Goal: Transaction & Acquisition: Purchase product/service

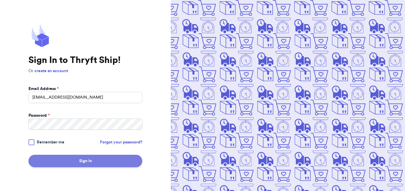
click at [66, 165] on button "Sign In" at bounding box center [85, 161] width 114 height 12
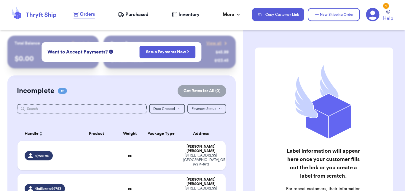
click at [104, 184] on td at bounding box center [97, 188] width 42 height 29
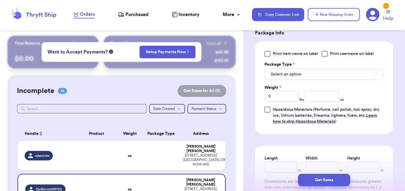
scroll to position [257, 0]
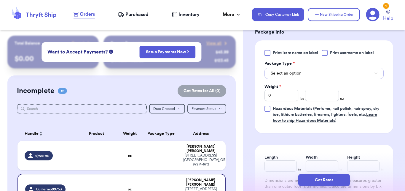
click at [317, 79] on button "Select an option" at bounding box center [324, 73] width 119 height 11
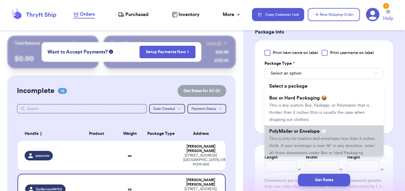
click at [300, 133] on span "PolyMailer or Envelope ✉️" at bounding box center [298, 131] width 58 height 5
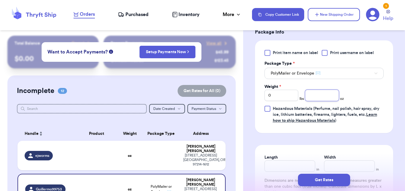
click at [310, 99] on input "number" at bounding box center [322, 95] width 34 height 11
type input "15"
click at [315, 178] on button "Get Rates" at bounding box center [324, 180] width 52 height 12
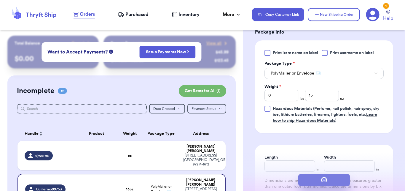
scroll to position [0, 0]
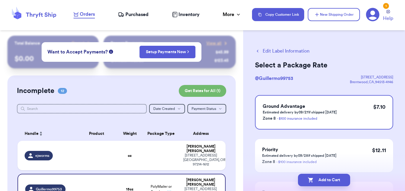
click at [315, 178] on button "Add to Cart" at bounding box center [324, 180] width 52 height 12
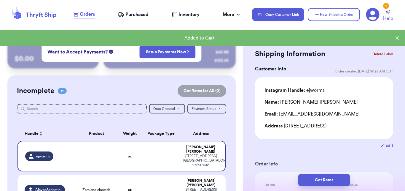
checkbox input "true"
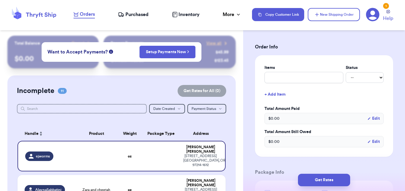
scroll to position [120, 0]
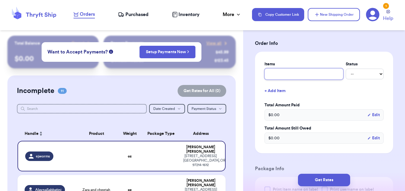
click at [279, 77] on input "text" at bounding box center [304, 73] width 79 height 11
type input "s"
type input "se"
type input "set"
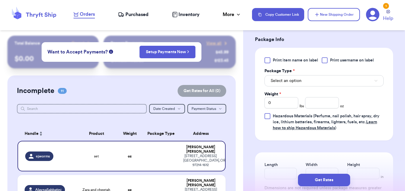
scroll to position [280, 0]
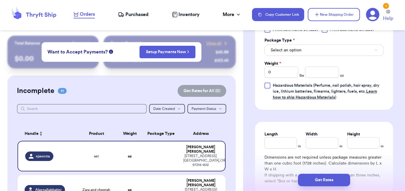
type input "set"
click at [297, 50] on span "Select an option" at bounding box center [286, 50] width 31 height 6
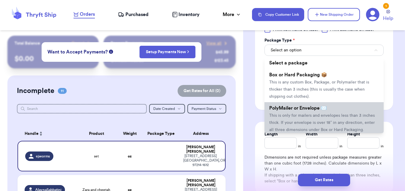
click at [296, 109] on span "PolyMailer or Envelope ✉️" at bounding box center [298, 108] width 58 height 5
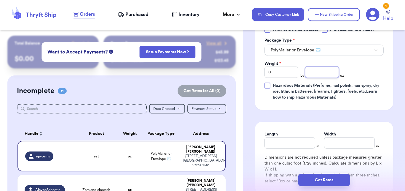
click at [319, 73] on input "number" at bounding box center [322, 71] width 34 height 11
type input "14"
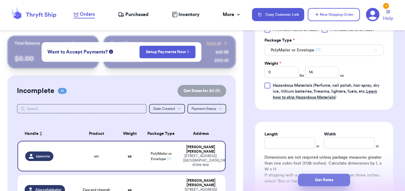
click at [316, 184] on button "Get Rates" at bounding box center [324, 180] width 52 height 12
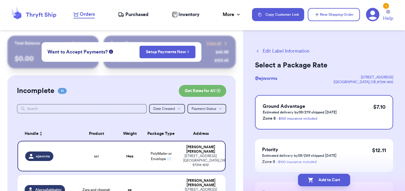
click at [316, 184] on button "Add to Cart" at bounding box center [324, 180] width 52 height 12
checkbox input "true"
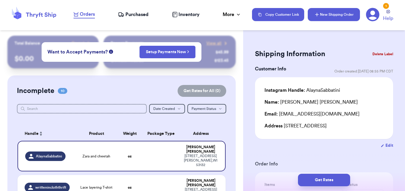
click at [346, 15] on button "New Shipping Order" at bounding box center [334, 14] width 52 height 13
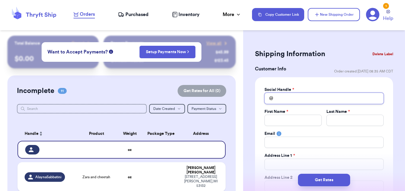
click at [298, 96] on input "Total Amount Paid" at bounding box center [324, 98] width 119 height 11
type input "c"
type input "ca"
type input "caf"
type input "caff"
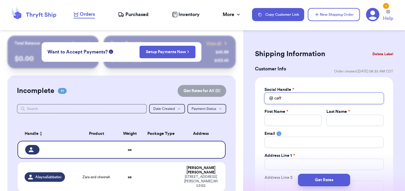
type input "caffe"
type input "caffer"
type input "[PERSON_NAME]"
type input "caffer"
type input "caffe"
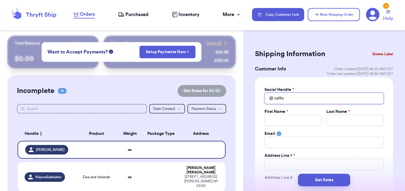
type input "caff"
type input "caffr"
type input "caffre"
type input "[PERSON_NAME]"
type input "[PERSON_NAME]-"
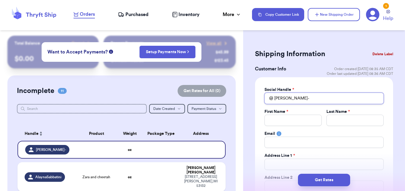
type input "[PERSON_NAME]"
type input "caffrey_"
type input "caffrey_j"
type input "caffrey_je"
type input "caffrey_jen"
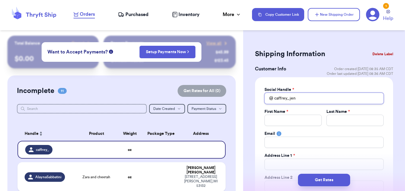
type input "caffrey_jenn"
type input "caffrey_jenna"
click at [295, 119] on input "Total Amount Paid" at bounding box center [293, 119] width 57 height 11
type input "J"
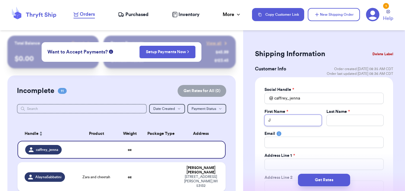
type input "Je"
type input "[PERSON_NAME]"
type input "Jenn"
type input "[PERSON_NAME]"
type input "C"
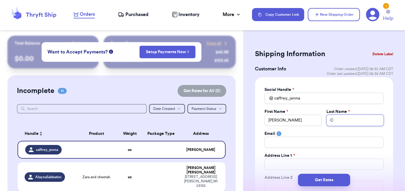
type input "Ca"
type input "Caf"
type input "Caff"
type input "Caffr"
type input "Caffre"
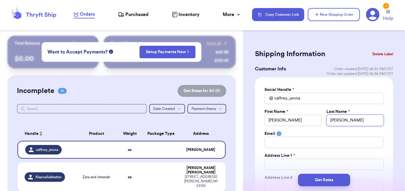
type input "[PERSON_NAME]"
click at [289, 148] on div "Social Handle * @ caffrey_jenna First Name * [PERSON_NAME] Last Name * [PERSON_…" at bounding box center [324, 161] width 119 height 149
click at [289, 144] on input "Total Amount Paid" at bounding box center [324, 141] width 119 height 11
type input "b"
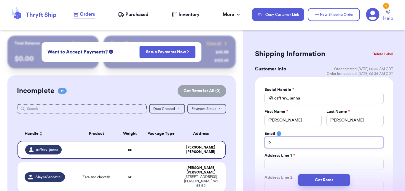
type input "bo"
type input "bow"
type input "[EMAIL_ADDRESS][DOMAIN_NAME]"
click at [274, 168] on input "Total Amount Paid" at bounding box center [324, 163] width 119 height 11
type input "4"
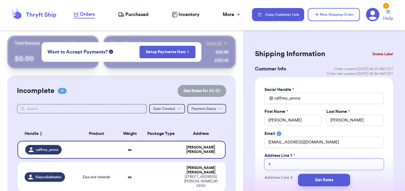
type input "41"
type input "411"
type input "4112"
type input "4112 N"
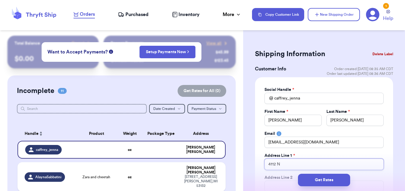
type input "4112 N"
type input "4112 N P"
type input "4112 N Pr"
type input "4112 N Pro"
type input "4112 N Pros"
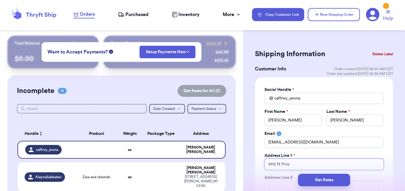
type input "4112 N Prosp"
type input "4112 N Prospe"
type input "4112 N Prospec"
type input "[STREET_ADDRESS]"
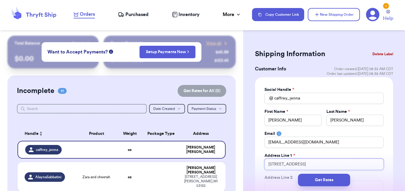
type input "[STREET_ADDRESS]"
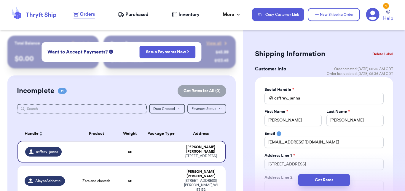
scroll to position [23, 0]
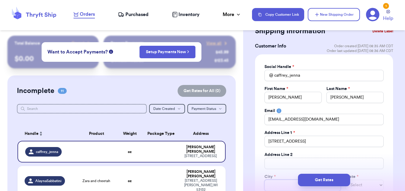
type input "M"
type input "Mi"
type input "Mil"
type input "Milw"
type input "Milwa"
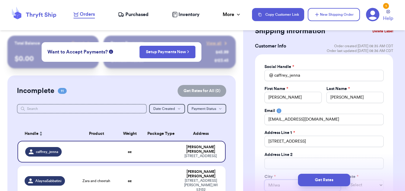
type input "[GEOGRAPHIC_DATA]"
type input "Milwauk"
type input "Milwauke"
type input "[GEOGRAPHIC_DATA]"
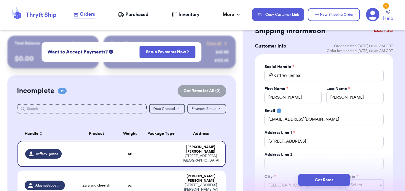
select select "WA"
select select "WI"
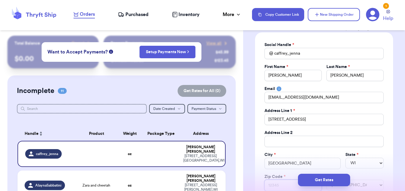
type input "5"
type input "53"
type input "532"
type input "5321"
type input "53211"
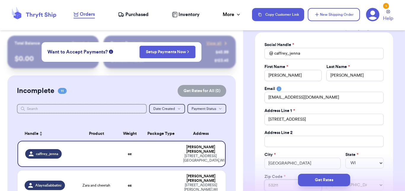
type input "53211-"
type input "53211-1"
type input "53211-17"
type input "53211-174"
type input "53211-1740"
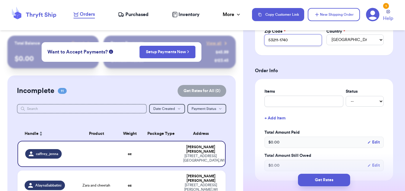
scroll to position [197, 0]
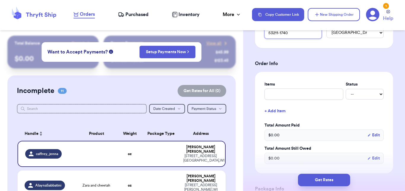
type input "53211-1740"
click at [315, 94] on input "text" at bounding box center [304, 93] width 79 height 11
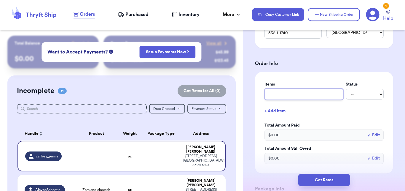
type input "t"
type input "ta"
type input "tap"
type input "tape"
type input "tapes"
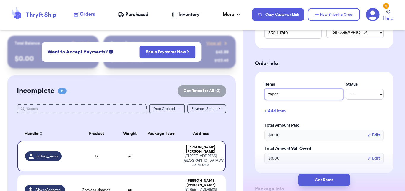
type input "tapest"
type input "tapesty"
type input "tapest"
type input "tapestr"
type input "tapestry"
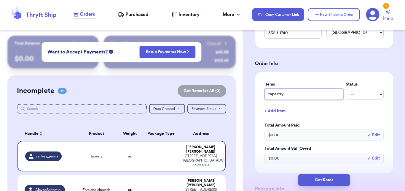
type input "tapestry"
type input "tapestry he"
type input "tapestry hee"
type input "tapestry heel"
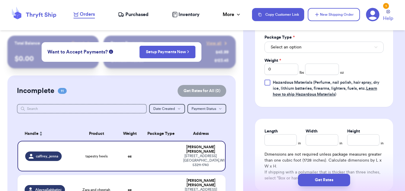
scroll to position [387, 0]
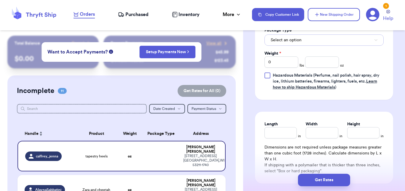
click at [316, 39] on button "Select an option" at bounding box center [324, 39] width 119 height 11
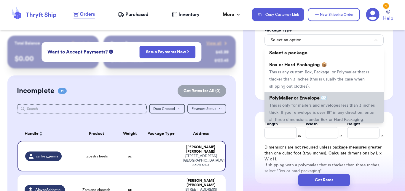
click at [302, 108] on li "PolyMailer or Envelope ✉️ This is only for mailers and envelopes less than 3 in…" at bounding box center [324, 108] width 119 height 33
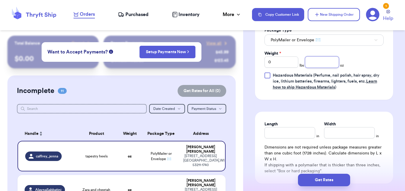
click at [317, 62] on input "number" at bounding box center [322, 61] width 34 height 11
click at [332, 177] on button "Get Rates" at bounding box center [324, 180] width 52 height 12
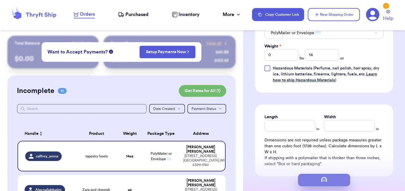
scroll to position [66, 0]
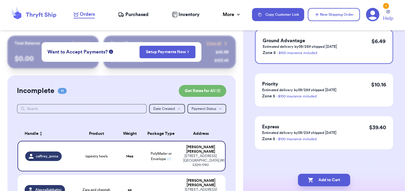
click at [332, 177] on button "Add to Cart" at bounding box center [324, 180] width 52 height 12
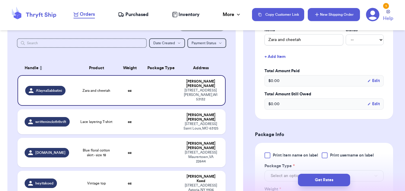
click at [329, 16] on button "New Shipping Order" at bounding box center [334, 14] width 52 height 13
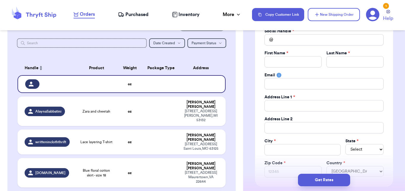
scroll to position [46, 0]
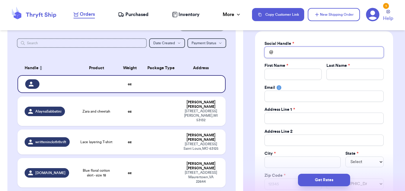
click at [319, 52] on input "Total Amount Paid" at bounding box center [324, 52] width 119 height 11
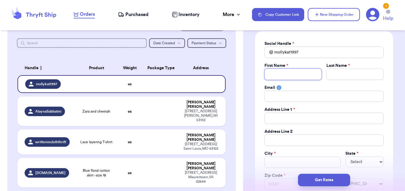
click at [294, 75] on input "Total Amount Paid" at bounding box center [293, 74] width 57 height 11
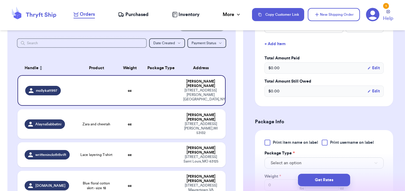
scroll to position [219, 0]
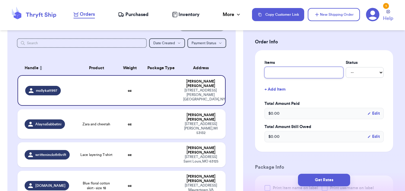
click at [276, 72] on input "text" at bounding box center [304, 72] width 79 height 11
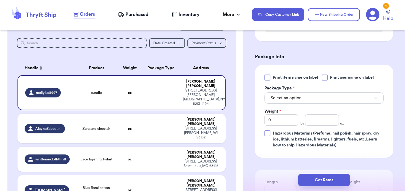
scroll to position [327, 0]
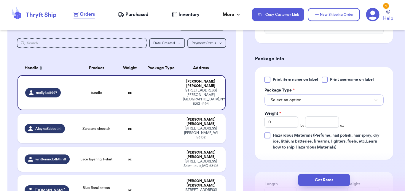
click at [351, 101] on button "Select an option" at bounding box center [324, 99] width 119 height 11
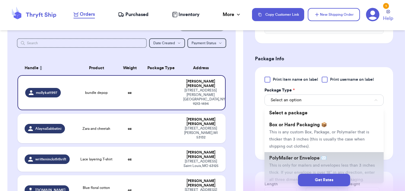
click at [311, 157] on span "PolyMailer or Envelope ✉️" at bounding box center [298, 157] width 58 height 5
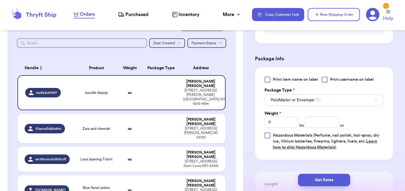
click at [271, 115] on label "Weight *" at bounding box center [273, 113] width 17 height 6
click at [271, 116] on input "0" at bounding box center [282, 121] width 34 height 11
click at [312, 123] on input "number" at bounding box center [322, 121] width 34 height 11
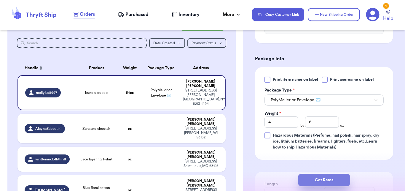
click at [318, 183] on button "Get Rates" at bounding box center [324, 180] width 52 height 12
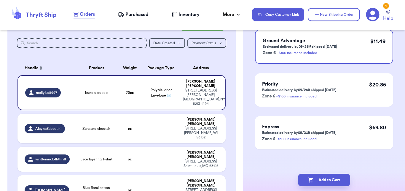
scroll to position [0, 0]
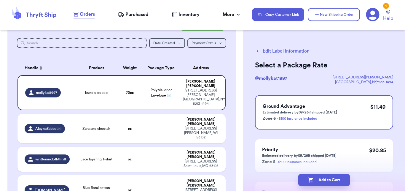
click at [318, 183] on button "Add to Cart" at bounding box center [324, 180] width 52 height 12
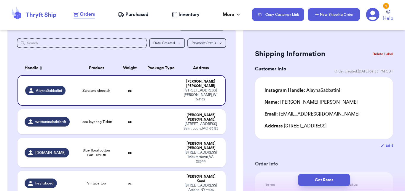
click at [338, 20] on button "New Shipping Order" at bounding box center [334, 14] width 52 height 13
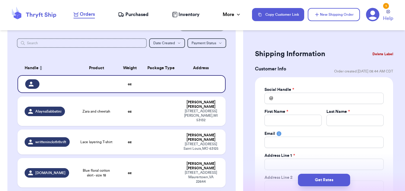
click at [272, 96] on div "@" at bounding box center [269, 98] width 9 height 11
click at [281, 93] on input "Total Amount Paid" at bounding box center [324, 98] width 119 height 11
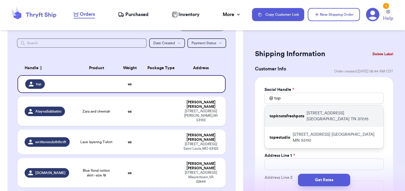
click at [317, 117] on p "[STREET_ADDRESS]" at bounding box center [343, 116] width 72 height 12
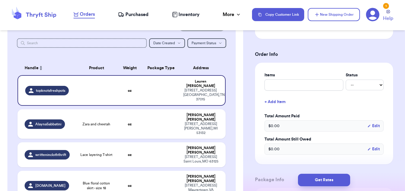
scroll to position [210, 0]
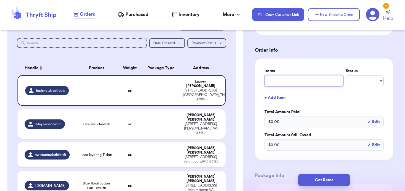
click at [280, 84] on input "text" at bounding box center [304, 80] width 79 height 11
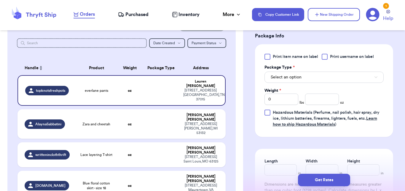
scroll to position [353, 0]
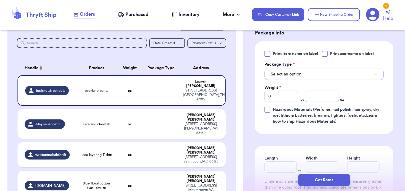
click at [313, 69] on button "Select an option" at bounding box center [324, 74] width 119 height 11
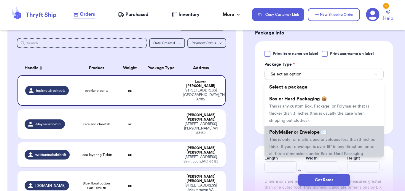
click at [299, 134] on span "PolyMailer or Envelope ✉️" at bounding box center [298, 132] width 58 height 5
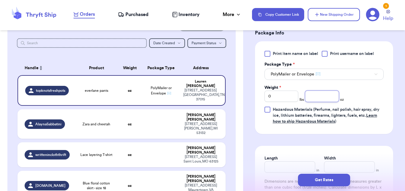
click at [316, 99] on input "number" at bounding box center [322, 95] width 34 height 11
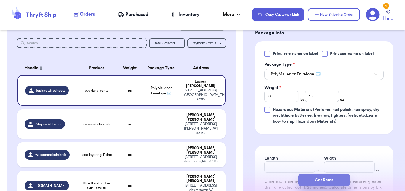
click at [318, 179] on button "Get Rates" at bounding box center [324, 180] width 52 height 12
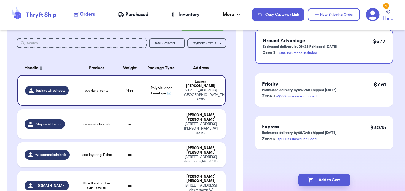
scroll to position [66, 0]
click at [318, 179] on button "Add to Cart" at bounding box center [324, 180] width 52 height 12
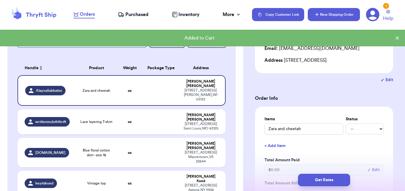
click at [327, 14] on button "New Shipping Order" at bounding box center [334, 14] width 52 height 13
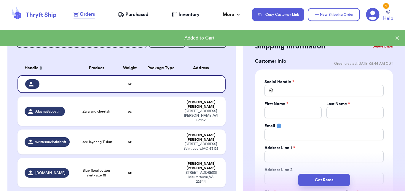
scroll to position [0, 0]
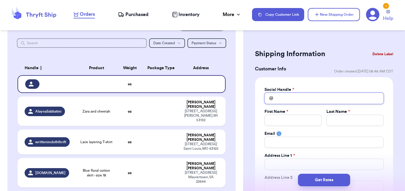
click at [313, 94] on input "Total Amount Paid" at bounding box center [324, 98] width 119 height 11
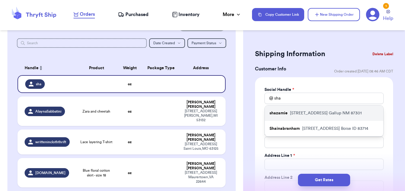
click at [308, 114] on p "[STREET_ADDRESS]" at bounding box center [326, 113] width 72 height 6
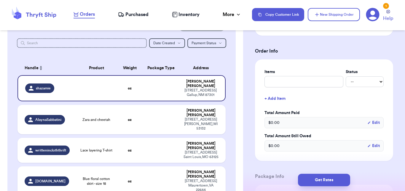
scroll to position [218, 0]
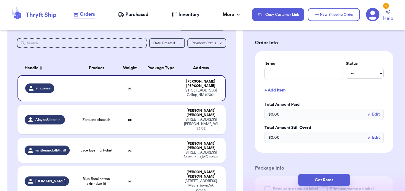
click at [399, 105] on div "Shipping Information Delete Label Customer Info Order created: [DATE] 08:46 AM …" at bounding box center [324, 121] width 162 height 607
click at [319, 72] on input "text" at bounding box center [304, 73] width 79 height 11
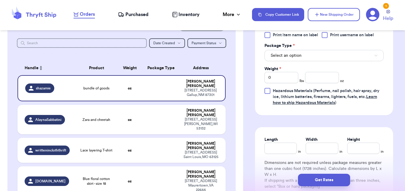
scroll to position [354, 0]
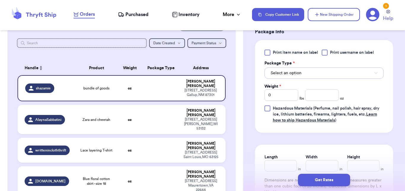
click at [294, 75] on span "Select an option" at bounding box center [286, 73] width 31 height 6
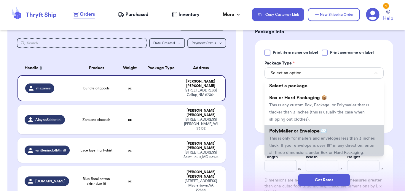
click at [288, 128] on li "PolyMailer or Envelope ✉️ This is only for mailers and envelopes less than 3 in…" at bounding box center [324, 141] width 119 height 33
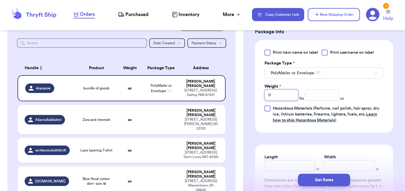
click at [284, 90] on input "0" at bounding box center [282, 94] width 34 height 11
click at [306, 92] on input "number" at bounding box center [322, 94] width 34 height 11
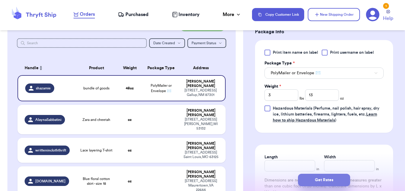
click at [323, 182] on button "Get Rates" at bounding box center [324, 180] width 52 height 12
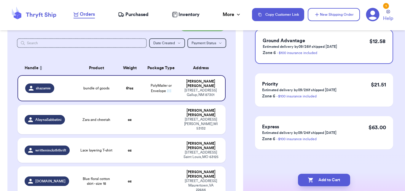
scroll to position [66, 0]
click at [323, 182] on button "Add to Cart" at bounding box center [324, 180] width 52 height 12
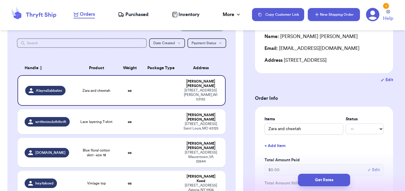
click at [332, 13] on button "New Shipping Order" at bounding box center [334, 14] width 52 height 13
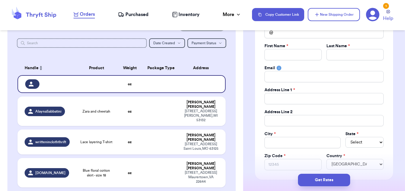
scroll to position [0, 0]
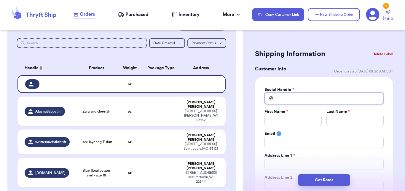
click at [298, 96] on input "Total Amount Paid" at bounding box center [324, 98] width 119 height 11
drag, startPoint x: 298, startPoint y: 96, endPoint x: 259, endPoint y: 98, distance: 38.9
click at [265, 98] on input "[PERSON_NAME].sla" at bounding box center [324, 98] width 119 height 11
click at [378, 53] on button "Delete Label" at bounding box center [383, 53] width 26 height 13
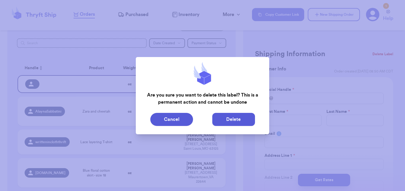
click at [226, 119] on button "Delete" at bounding box center [233, 119] width 43 height 13
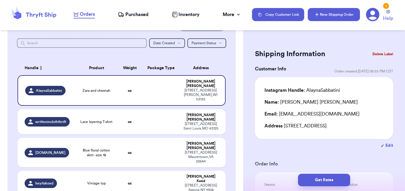
click at [349, 8] on button "New Shipping Order" at bounding box center [334, 14] width 52 height 13
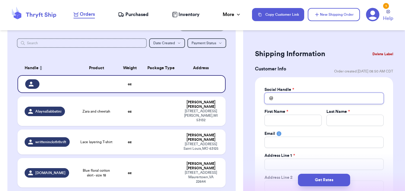
click at [294, 101] on input "Total Amount Paid" at bounding box center [324, 98] width 119 height 11
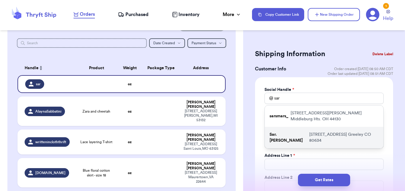
click at [296, 138] on div "Sar.[PERSON_NAME] [STREET_ADDRESS]" at bounding box center [324, 137] width 119 height 21
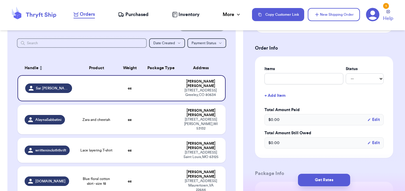
scroll to position [231, 0]
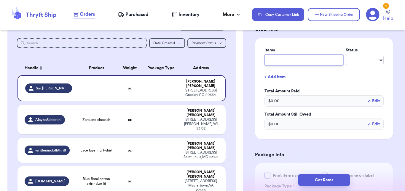
click at [310, 63] on input "text" at bounding box center [304, 59] width 79 height 11
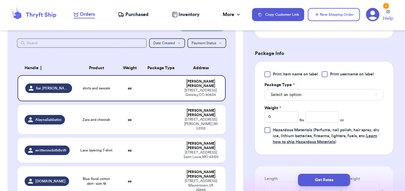
scroll to position [350, 0]
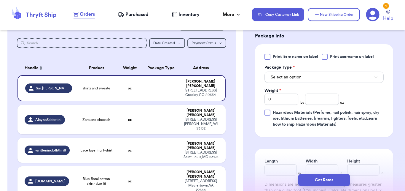
click at [313, 87] on div "Print item name on label Print username on label Package Type * Select an optio…" at bounding box center [324, 91] width 119 height 74
click at [318, 78] on button "Select an option" at bounding box center [324, 76] width 119 height 11
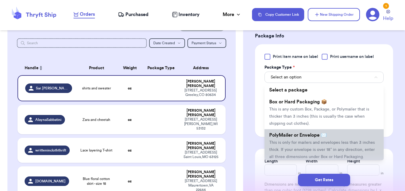
click at [302, 147] on li "PolyMailer or Envelope ✉️ This is only for mailers and envelopes less than 3 in…" at bounding box center [324, 145] width 119 height 33
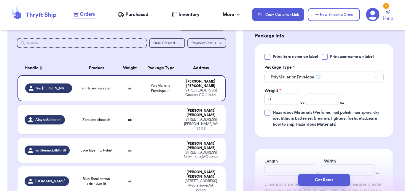
click at [286, 91] on div "Weight *" at bounding box center [282, 91] width 34 height 6
click at [287, 97] on input "0" at bounding box center [282, 98] width 34 height 11
click at [332, 189] on div "Get Rates" at bounding box center [324, 180] width 162 height 22
click at [328, 182] on button "Get Rates" at bounding box center [324, 180] width 52 height 12
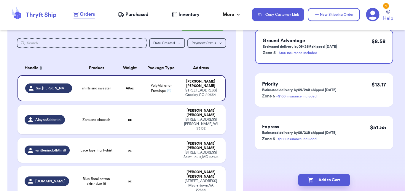
scroll to position [66, 0]
click at [328, 182] on button "Add to Cart" at bounding box center [324, 180] width 52 height 12
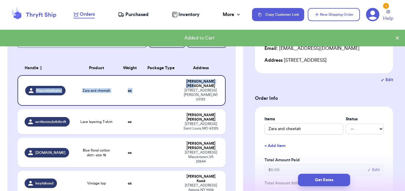
drag, startPoint x: 238, startPoint y: 65, endPoint x: 241, endPoint y: 83, distance: 18.4
click at [241, 83] on div "Customer Link New Order Total Balance Payout $ 0.00 Recent Payments View all @ …" at bounding box center [121, 95] width 243 height 191
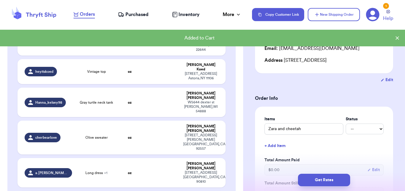
scroll to position [202, 0]
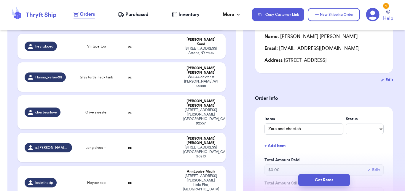
drag, startPoint x: 242, startPoint y: 67, endPoint x: 251, endPoint y: 118, distance: 51.5
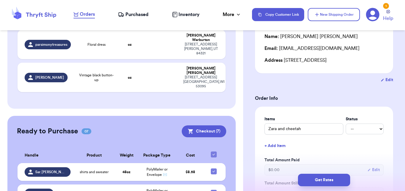
scroll to position [361, 0]
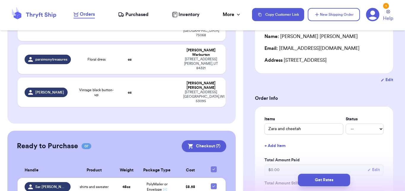
click at [205, 140] on button "Checkout ( 7 )" at bounding box center [204, 146] width 44 height 12
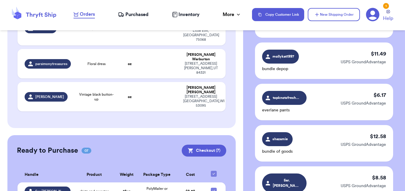
scroll to position [322, 0]
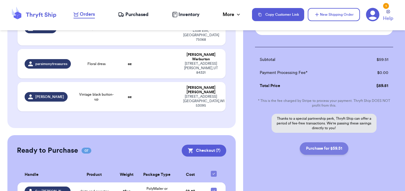
click at [325, 142] on button "Purchase for $59.51" at bounding box center [324, 148] width 49 height 12
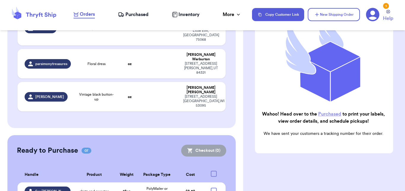
scroll to position [329, 0]
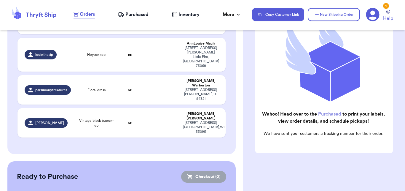
click at [143, 11] on span "Purchased" at bounding box center [136, 14] width 23 height 7
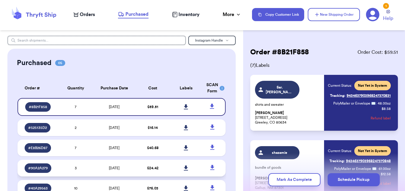
click at [93, 161] on td "[DATE]" at bounding box center [114, 168] width 44 height 17
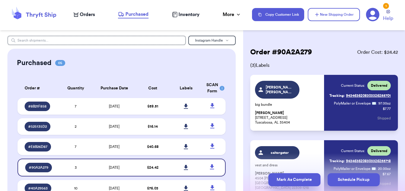
click at [278, 177] on button "Mark As Complete" at bounding box center [294, 179] width 52 height 13
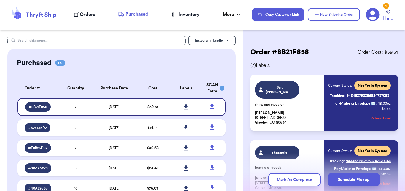
click at [85, 184] on td "10" at bounding box center [75, 188] width 33 height 17
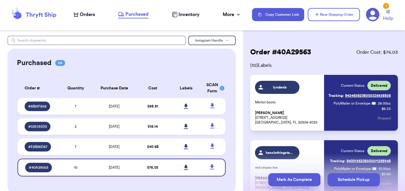
click at [291, 176] on button "Mark As Complete" at bounding box center [294, 179] width 52 height 13
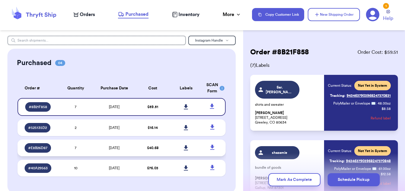
click at [81, 143] on td "7" at bounding box center [75, 147] width 33 height 17
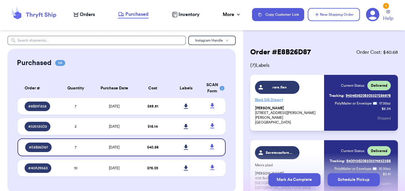
click at [285, 179] on button "Mark As Complete" at bounding box center [294, 179] width 52 height 13
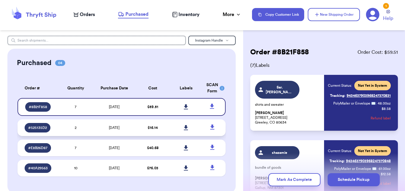
click at [81, 126] on td "2" at bounding box center [75, 127] width 33 height 17
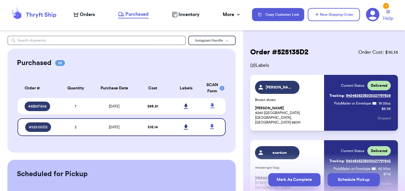
click at [282, 181] on button "Mark As Complete" at bounding box center [294, 179] width 52 height 13
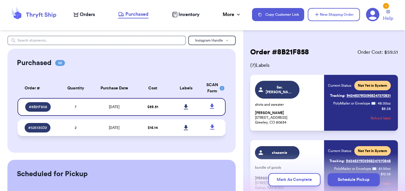
click at [76, 128] on td "2" at bounding box center [75, 127] width 33 height 17
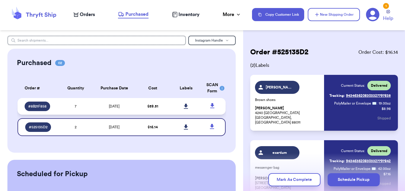
click at [85, 105] on td "7" at bounding box center [75, 106] width 33 height 17
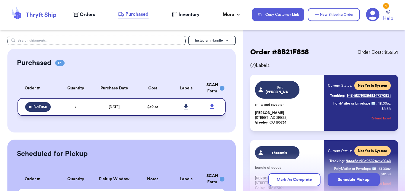
click at [184, 107] on icon at bounding box center [186, 106] width 4 height 5
